Goal: Transaction & Acquisition: Subscribe to service/newsletter

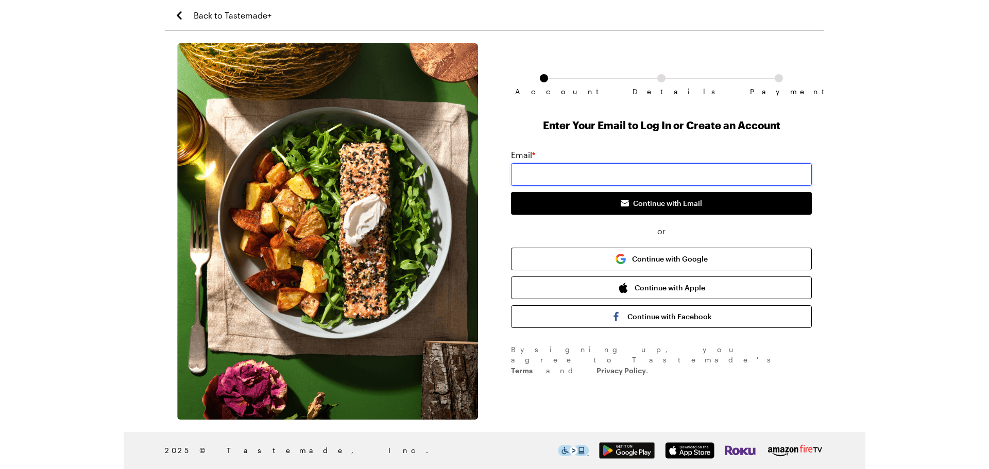
click at [526, 176] on input "email" at bounding box center [661, 174] width 301 height 23
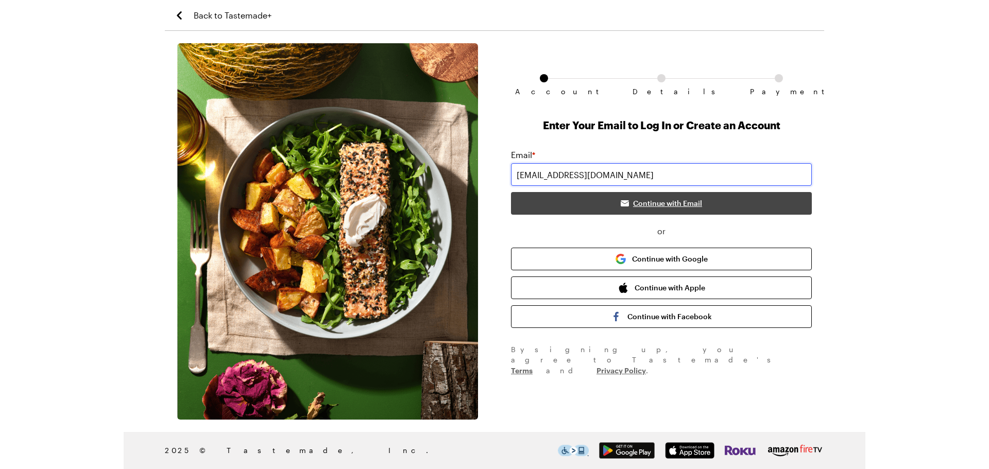
type input "[EMAIL_ADDRESS][DOMAIN_NAME]"
click at [639, 206] on span "Continue with Email" at bounding box center [667, 203] width 69 height 10
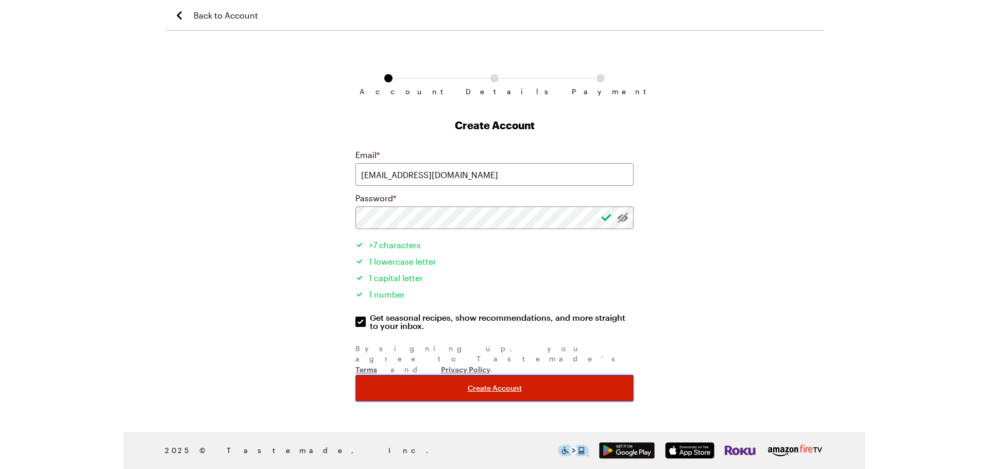
click at [478, 383] on span "Create Account" at bounding box center [495, 388] width 54 height 10
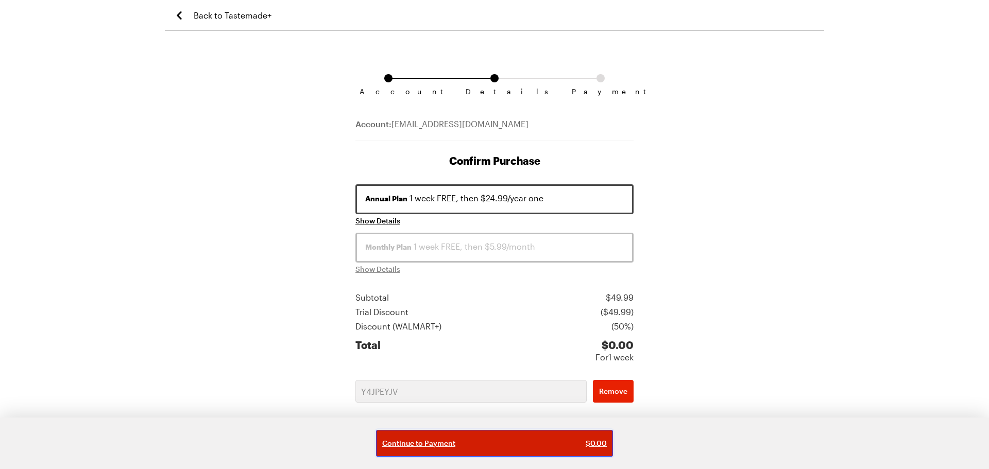
click at [547, 442] on div "Continue to Payment $ 0.00" at bounding box center [494, 443] width 225 height 10
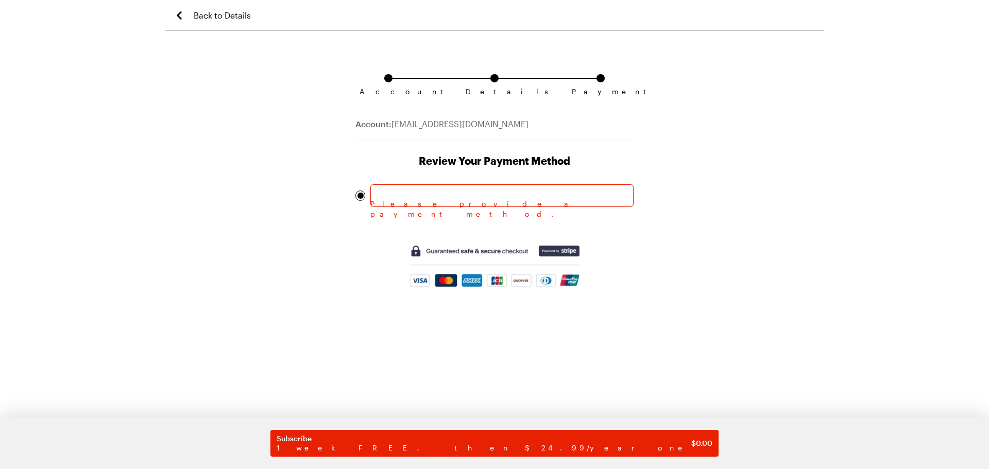
click at [506, 219] on form "Please provide a payment method. Subscribe 1 week FREE, then $24.99/year one $ …" at bounding box center [494, 243] width 278 height 118
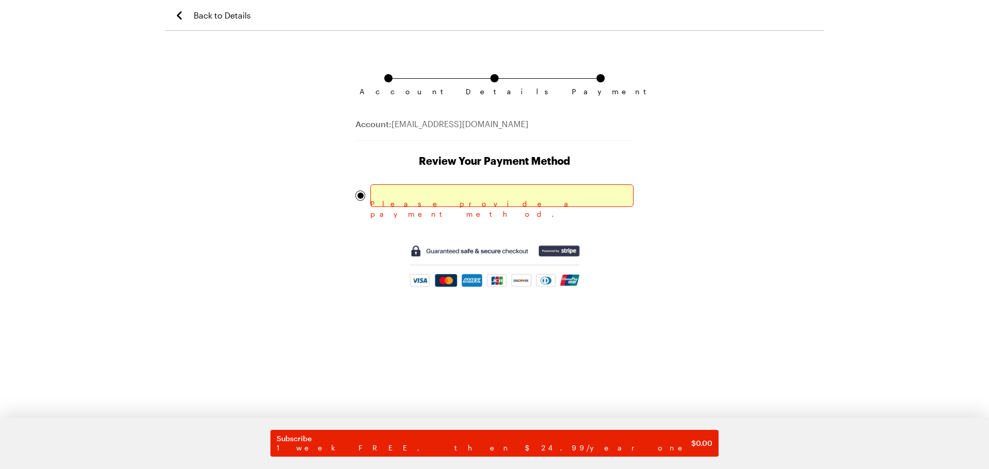
click at [568, 70] on div "Account Details Payment" at bounding box center [494, 80] width 278 height 75
click at [987, 172] on div "Back to Details Account Details Payment Account: [EMAIL_ADDRESS][DOMAIN_NAME] R…" at bounding box center [494, 234] width 989 height 469
drag, startPoint x: 988, startPoint y: 34, endPoint x: 984, endPoint y: 99, distance: 65.5
click at [984, 99] on div "Back to Details Account Details Payment Account: [EMAIL_ADDRESS][DOMAIN_NAME] R…" at bounding box center [494, 234] width 989 height 469
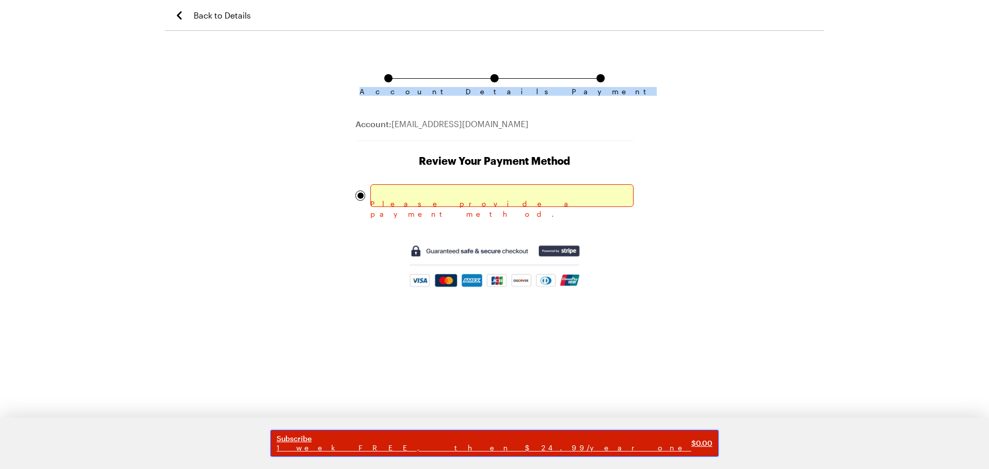
click at [397, 441] on span "Subscribe" at bounding box center [484, 438] width 415 height 9
click at [406, 440] on span "Subscribe" at bounding box center [484, 438] width 415 height 9
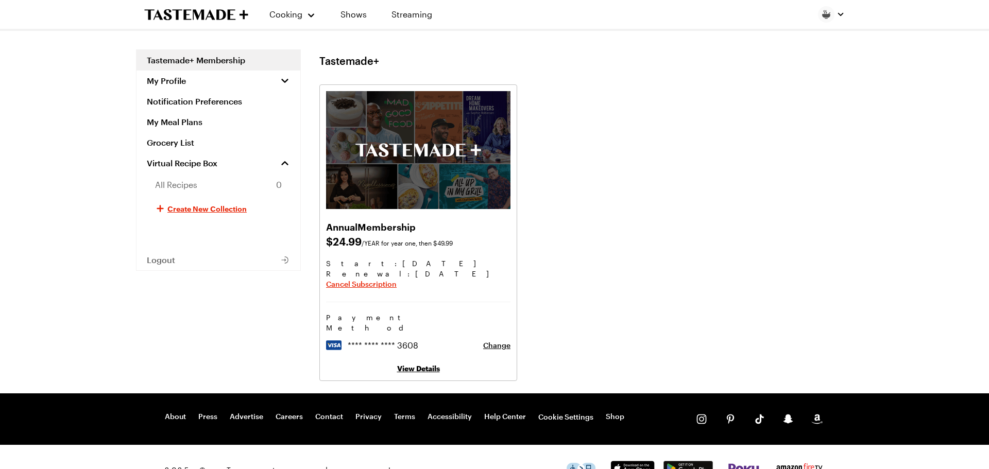
click at [980, 68] on div "Cooking Shows Streaming Tastemade+ Membership My Profile Notification Preferenc…" at bounding box center [494, 247] width 989 height 495
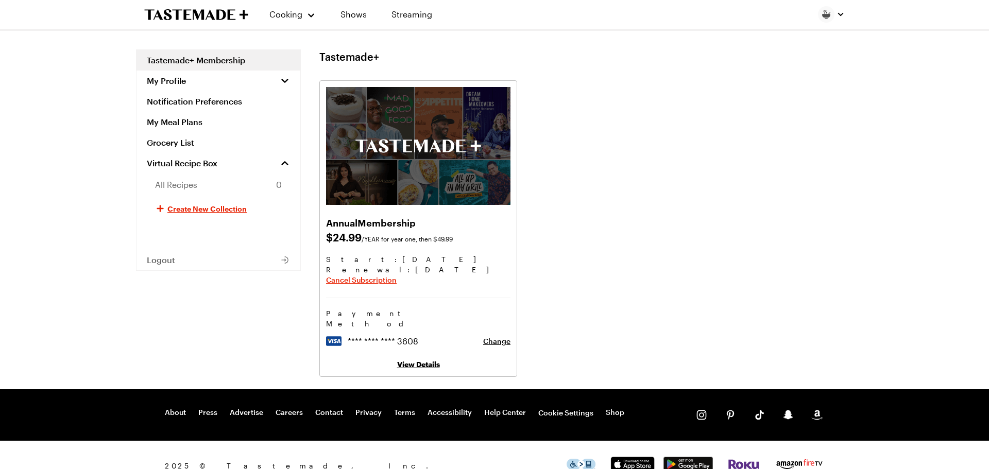
scroll to position [16, 0]
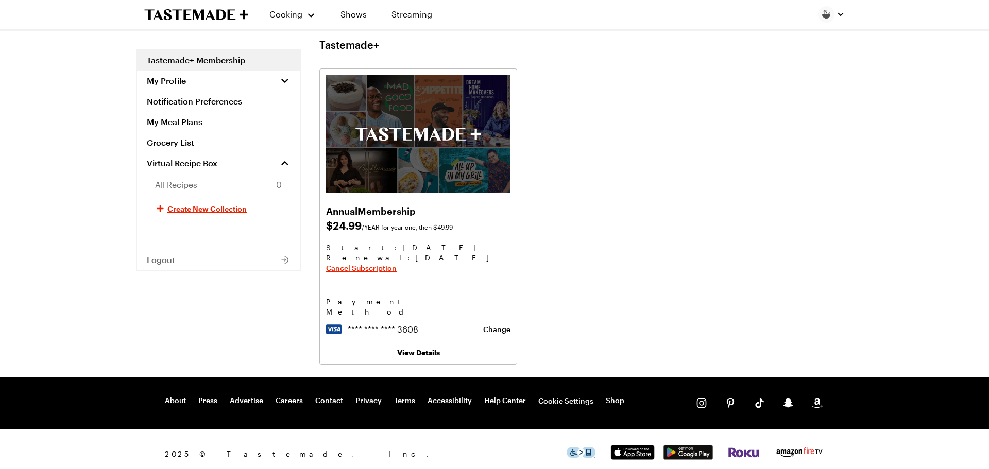
click at [417, 348] on link "View Details" at bounding box center [418, 352] width 43 height 9
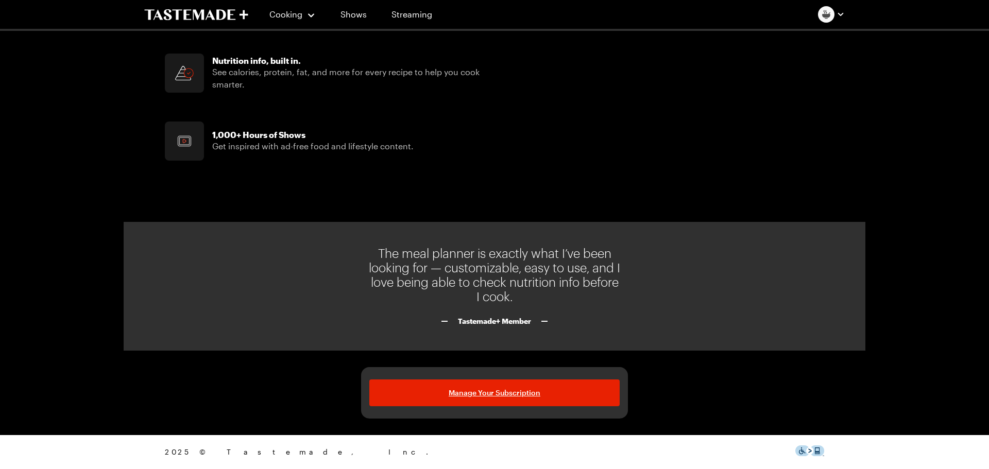
scroll to position [761, 0]
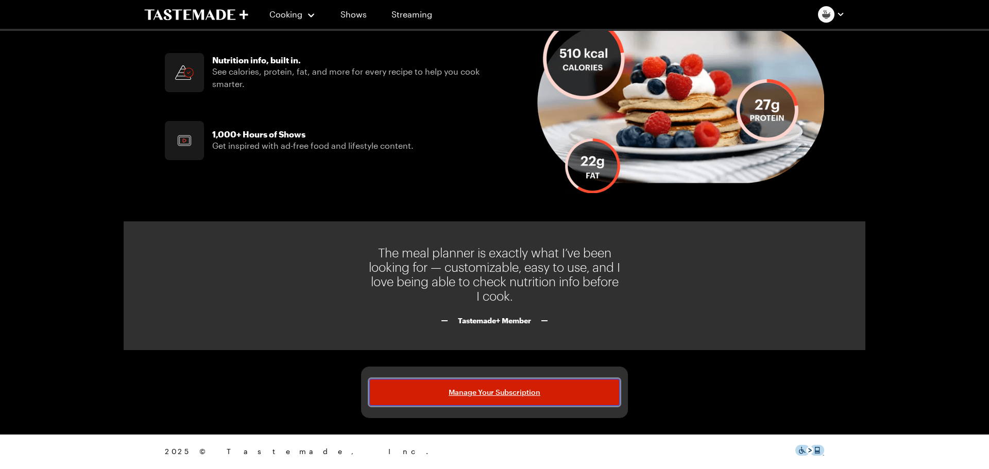
click at [507, 395] on span "Manage Your Subscription" at bounding box center [495, 392] width 92 height 10
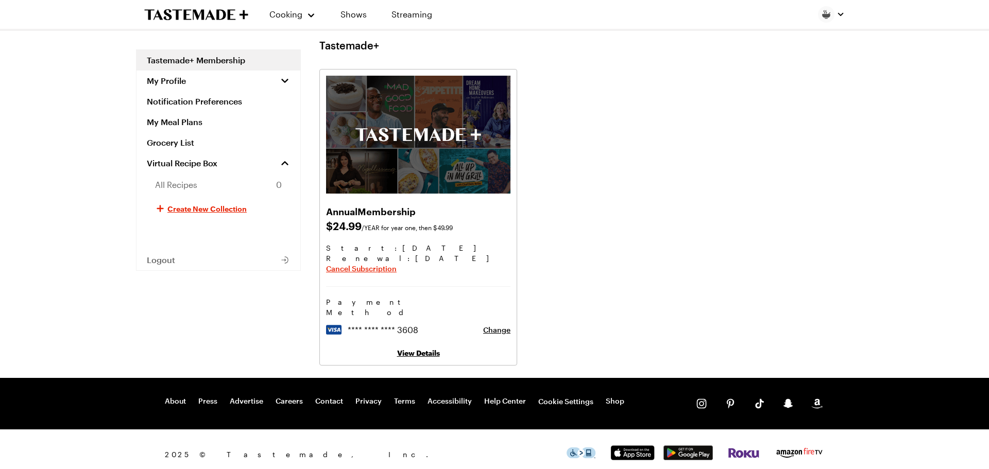
scroll to position [16, 0]
click at [414, 348] on link "View Details" at bounding box center [418, 352] width 43 height 9
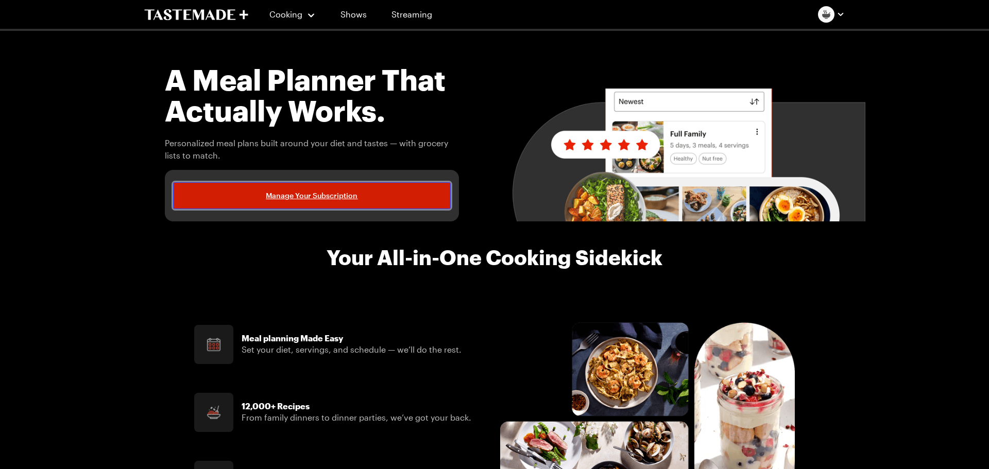
click at [317, 200] on span "Manage Your Subscription" at bounding box center [312, 196] width 92 height 10
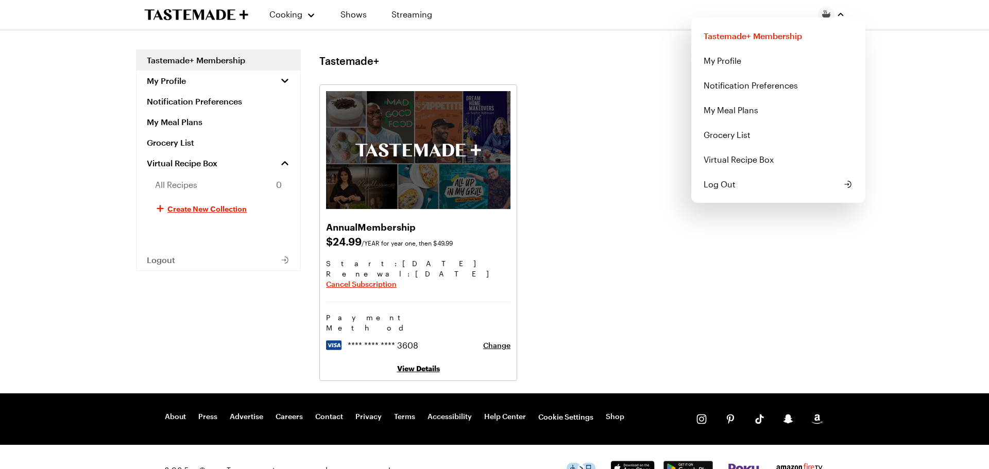
click at [871, 45] on div "Cooking Shows Streaming Tastemade+ Membership My Profile Notification Preferenc…" at bounding box center [494, 247] width 989 height 495
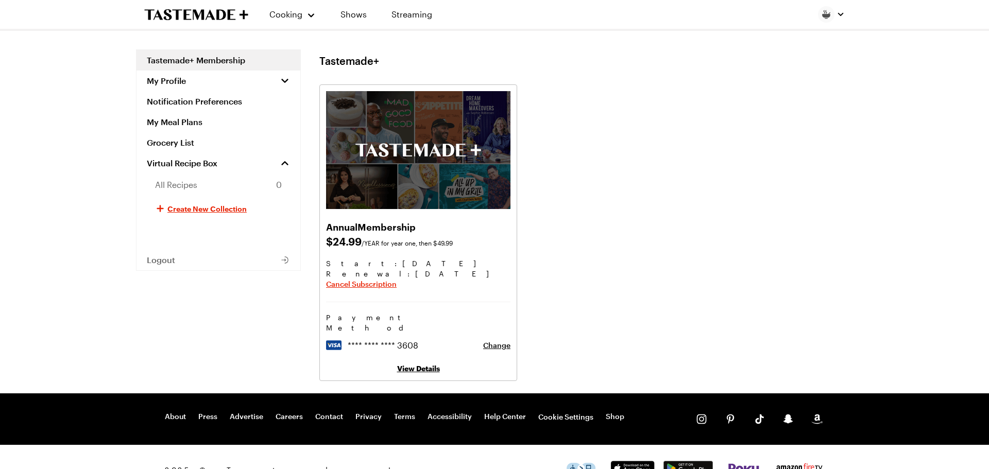
click at [417, 364] on link "View Details" at bounding box center [418, 368] width 43 height 9
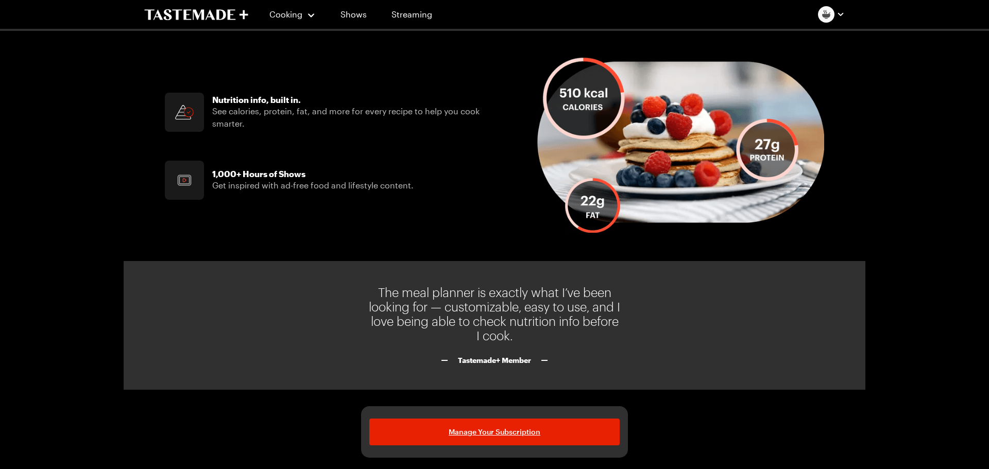
scroll to position [761, 0]
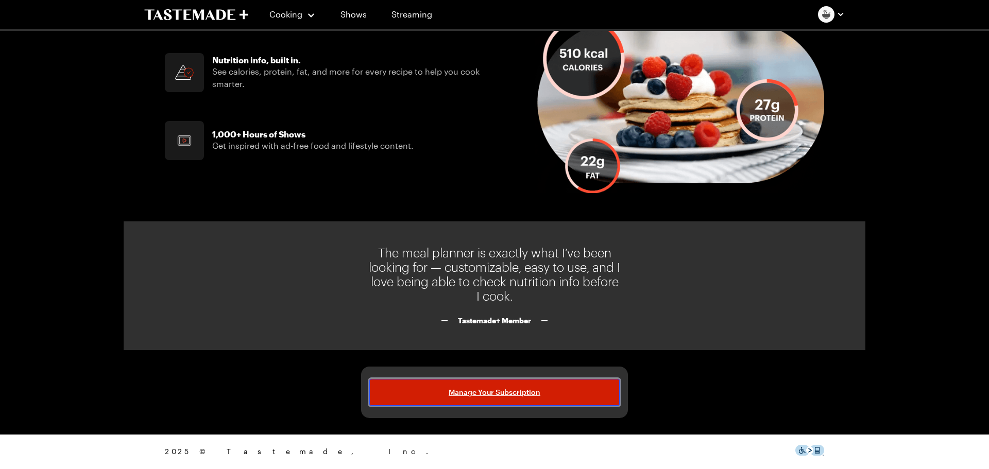
click at [482, 397] on span "Manage Your Subscription" at bounding box center [495, 392] width 92 height 10
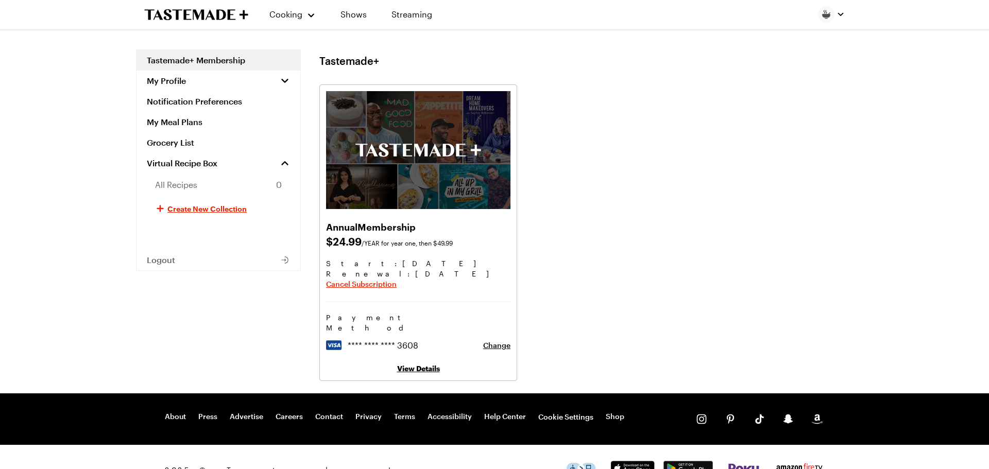
click at [463, 445] on div "2025 © Tastemade, Inc." at bounding box center [495, 470] width 742 height 50
click at [494, 412] on link "Help Center" at bounding box center [505, 417] width 42 height 10
